Goal: Task Accomplishment & Management: Complete application form

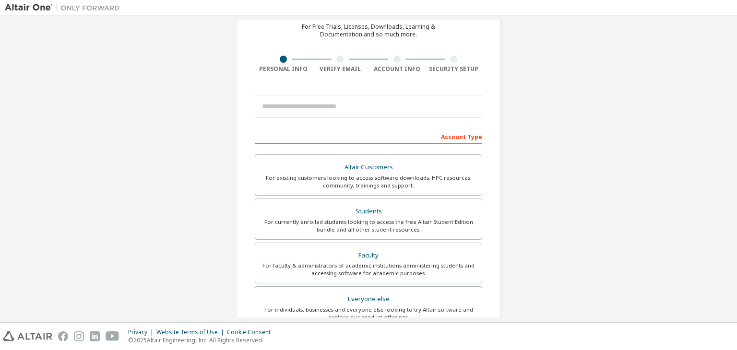
scroll to position [48, 0]
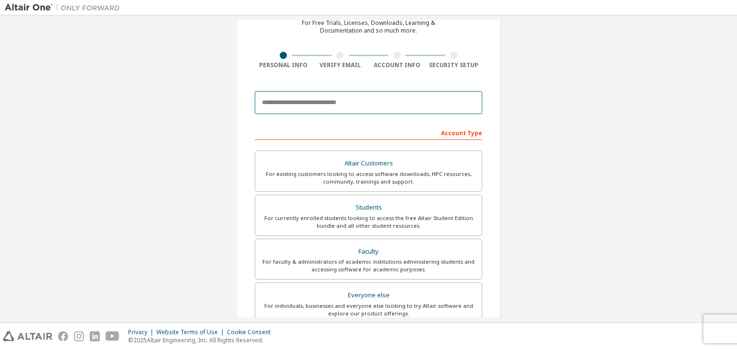
click at [340, 110] on input "email" at bounding box center [368, 102] width 227 height 23
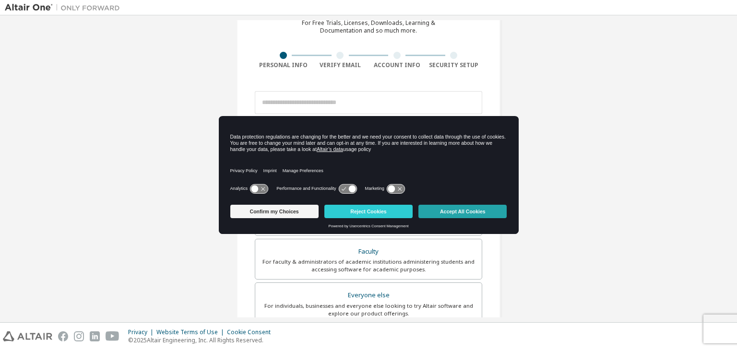
click at [484, 206] on button "Accept All Cookies" at bounding box center [462, 211] width 88 height 13
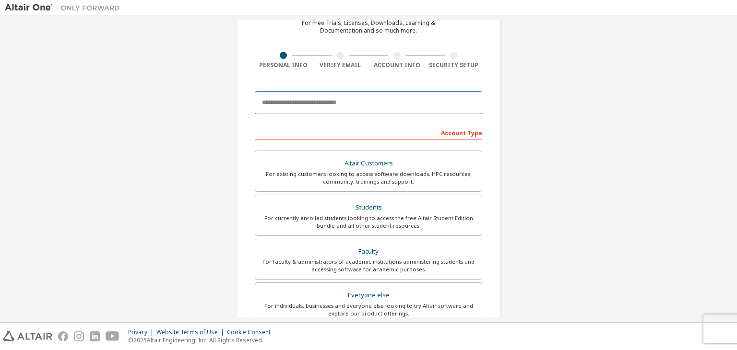
click at [350, 96] on input "email" at bounding box center [368, 102] width 227 height 23
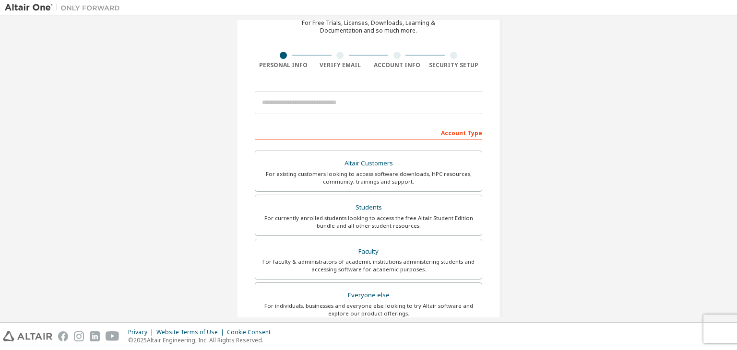
click at [535, 191] on div "Create an Altair One Account For Free Trials, Licenses, Downloads, Learning & D…" at bounding box center [368, 226] width 727 height 508
click at [436, 192] on div "Altair Customers For existing customers looking to access software downloads, H…" at bounding box center [368, 239] width 227 height 176
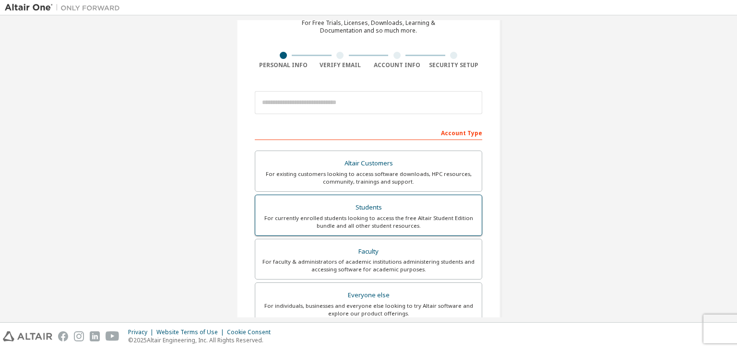
click at [431, 206] on div "Students" at bounding box center [368, 207] width 215 height 13
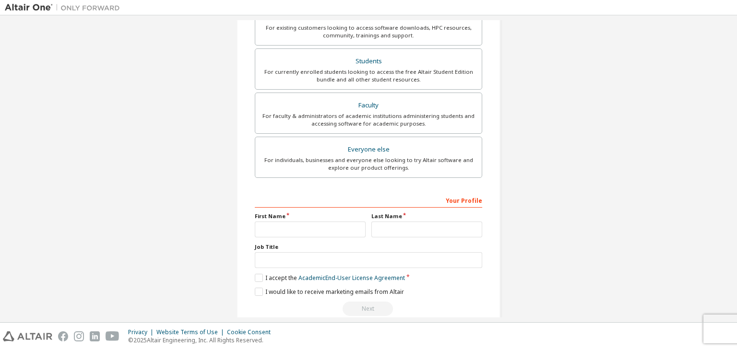
scroll to position [234, 0]
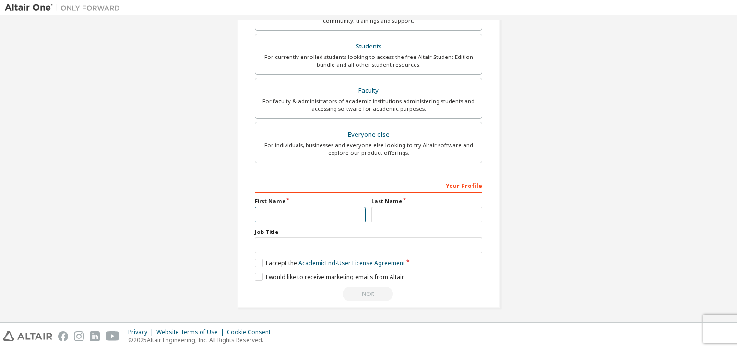
click at [283, 212] on input "text" at bounding box center [310, 215] width 111 height 16
type input "*******"
click at [391, 214] on input "text" at bounding box center [426, 215] width 111 height 16
type input "*******"
click at [259, 265] on div "Your Profile First Name ******* Last Name ******* Job Title Please provide Stat…" at bounding box center [368, 239] width 227 height 124
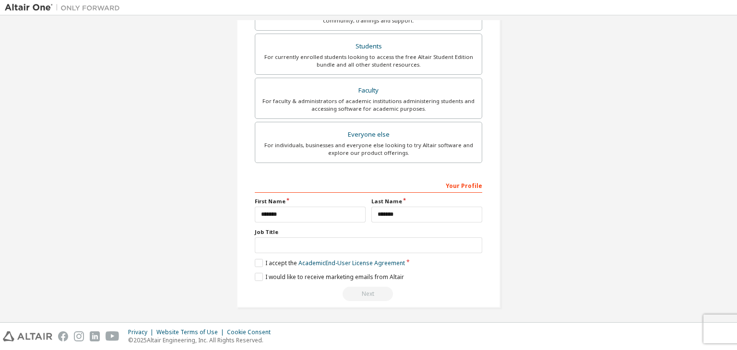
click at [259, 265] on div "Your Profile First Name ******* Last Name ******* Job Title Please provide Stat…" at bounding box center [368, 239] width 227 height 124
click at [257, 264] on label "I accept the Academic End-User License Agreement" at bounding box center [330, 263] width 150 height 8
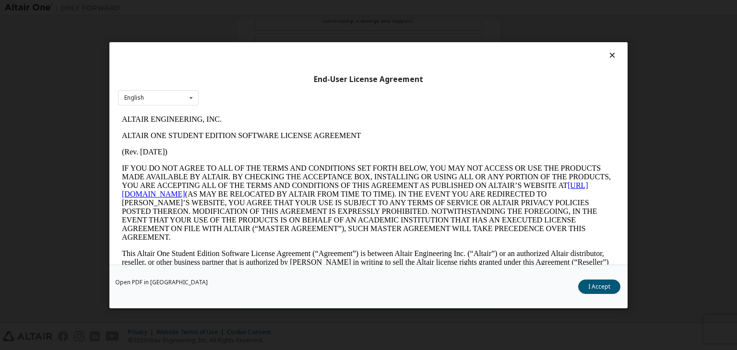
scroll to position [0, 0]
click at [593, 284] on button "I Accept" at bounding box center [599, 287] width 42 height 14
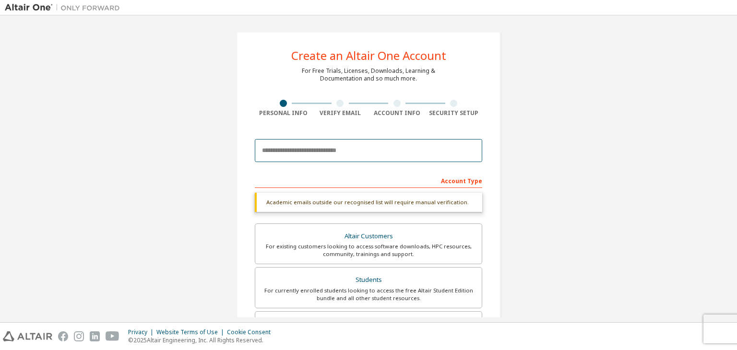
click at [388, 151] on input "email" at bounding box center [368, 150] width 227 height 23
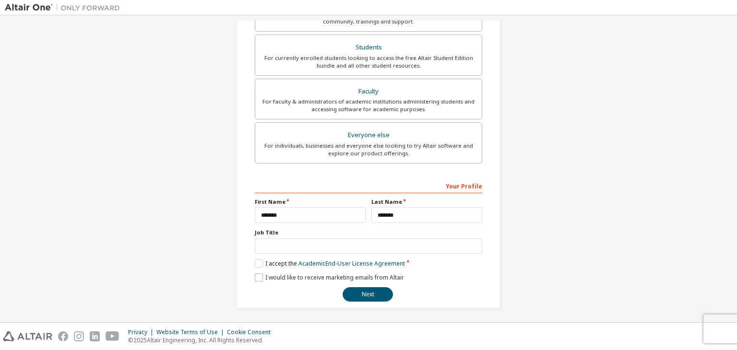
scroll to position [209, 0]
type input "**********"
click at [378, 298] on button "Next" at bounding box center [368, 294] width 50 height 14
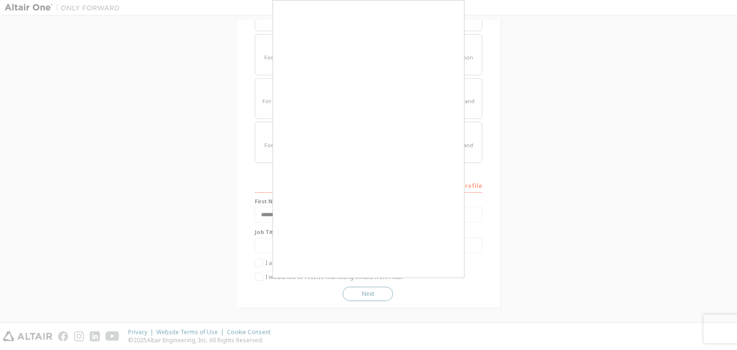
click at [378, 297] on button "Next" at bounding box center [368, 294] width 50 height 14
click at [377, 296] on button "Next" at bounding box center [368, 294] width 50 height 14
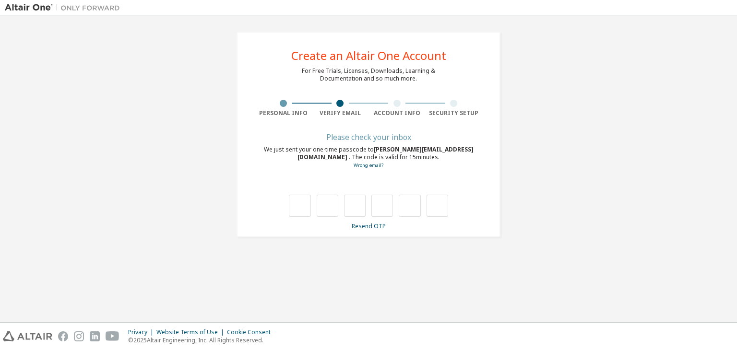
scroll to position [0, 0]
type input "*"
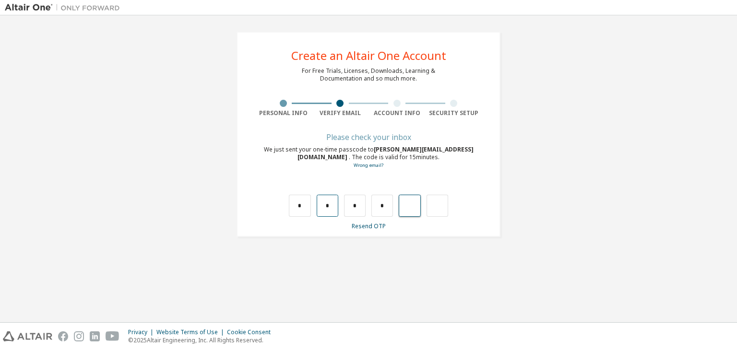
type input "*"
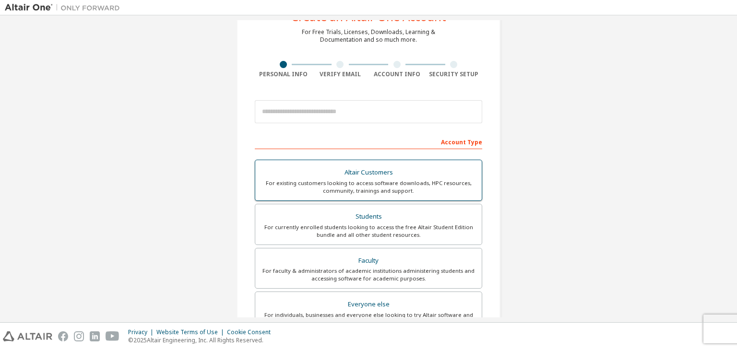
scroll to position [48, 0]
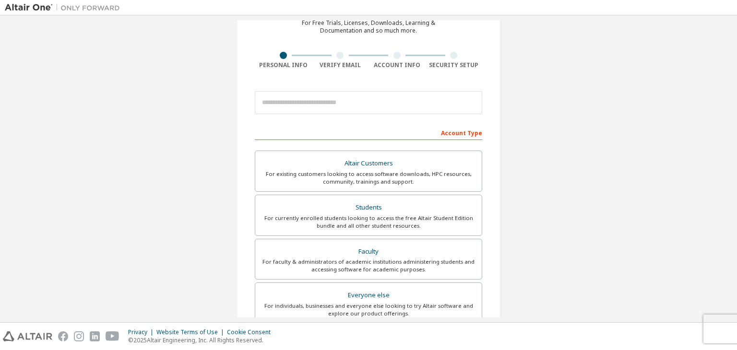
click at [450, 54] on div at bounding box center [453, 55] width 7 height 7
